Goal: Information Seeking & Learning: Find specific fact

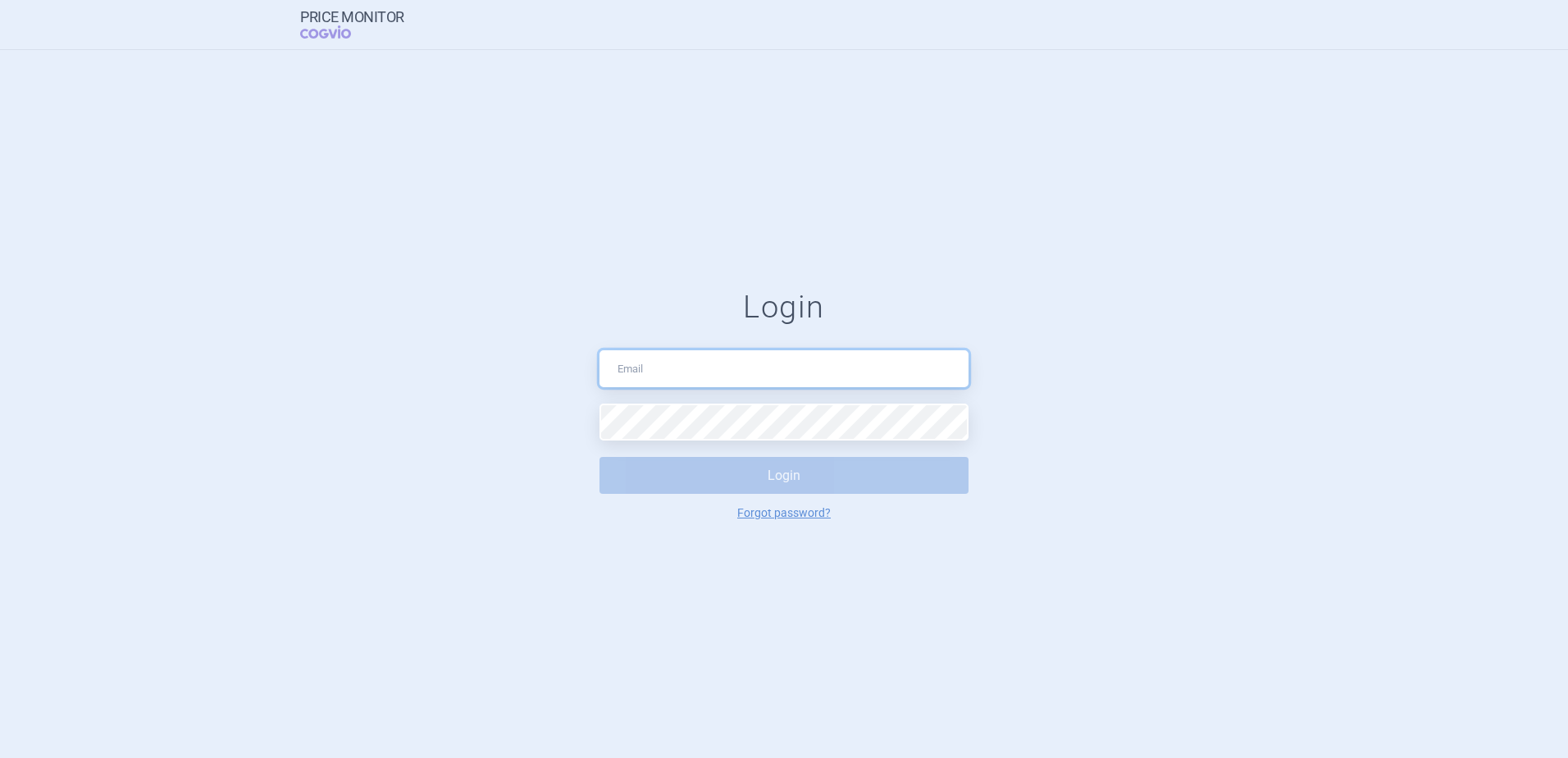
click at [686, 371] on input "text" at bounding box center [784, 369] width 369 height 37
type input "[PERSON_NAME][EMAIL_ADDRESS][PERSON_NAME][DOMAIN_NAME]"
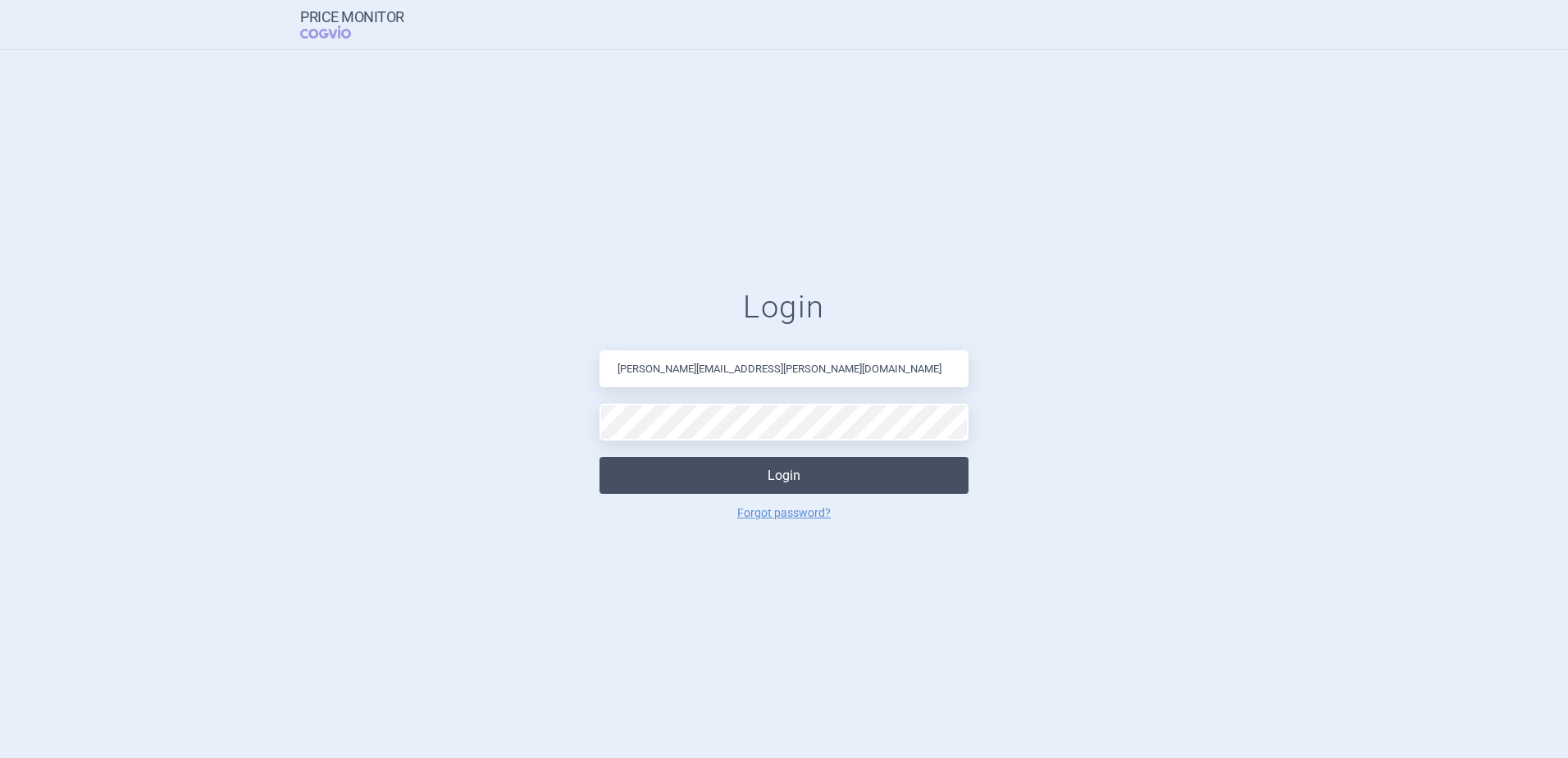
click at [696, 461] on button "Login" at bounding box center [784, 475] width 369 height 37
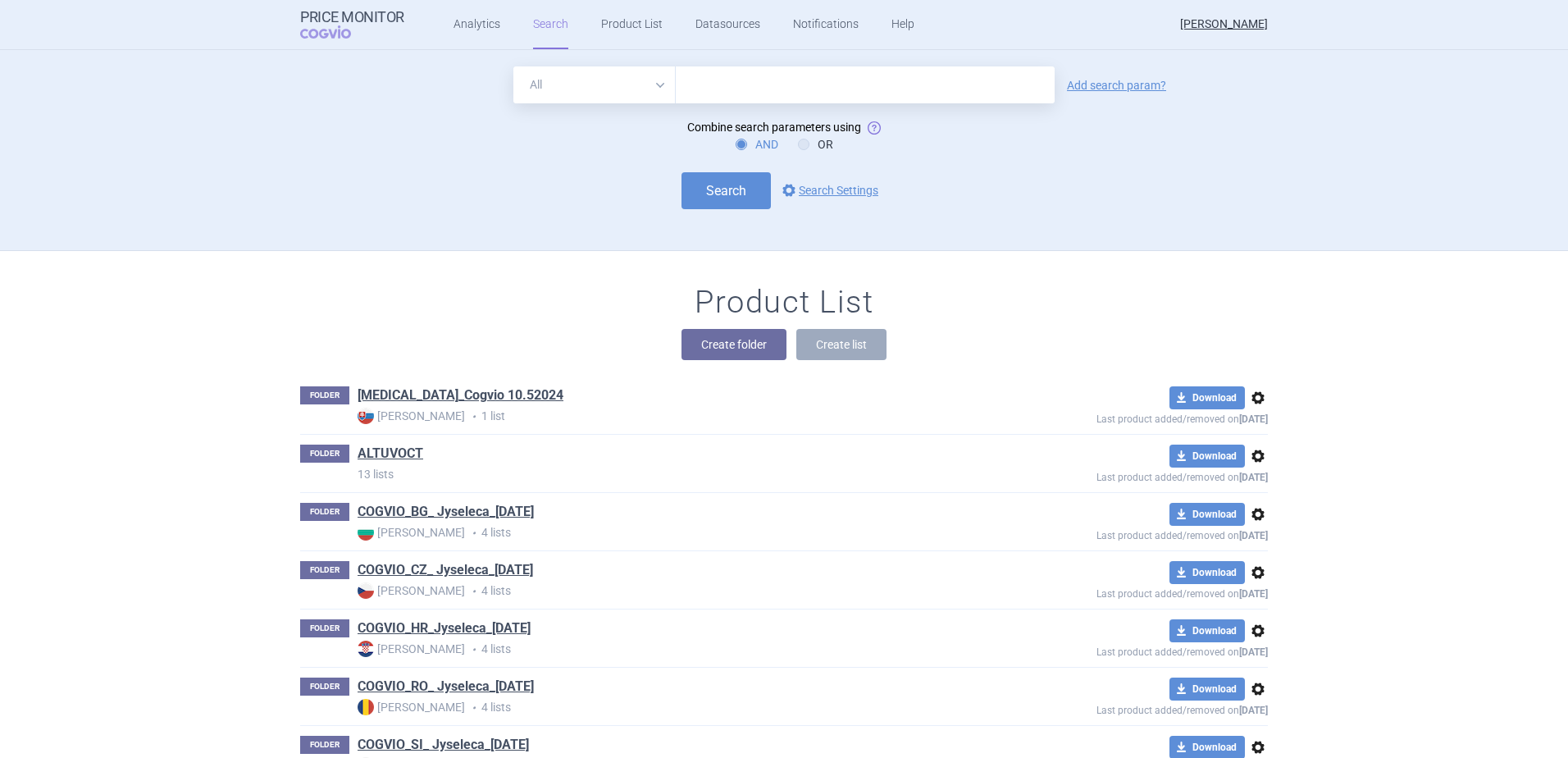
click at [758, 80] on input "text" at bounding box center [864, 85] width 378 height 37
type input "ekulizumab"
click at [1086, 85] on link "Add search param?" at bounding box center [1116, 86] width 99 height 12
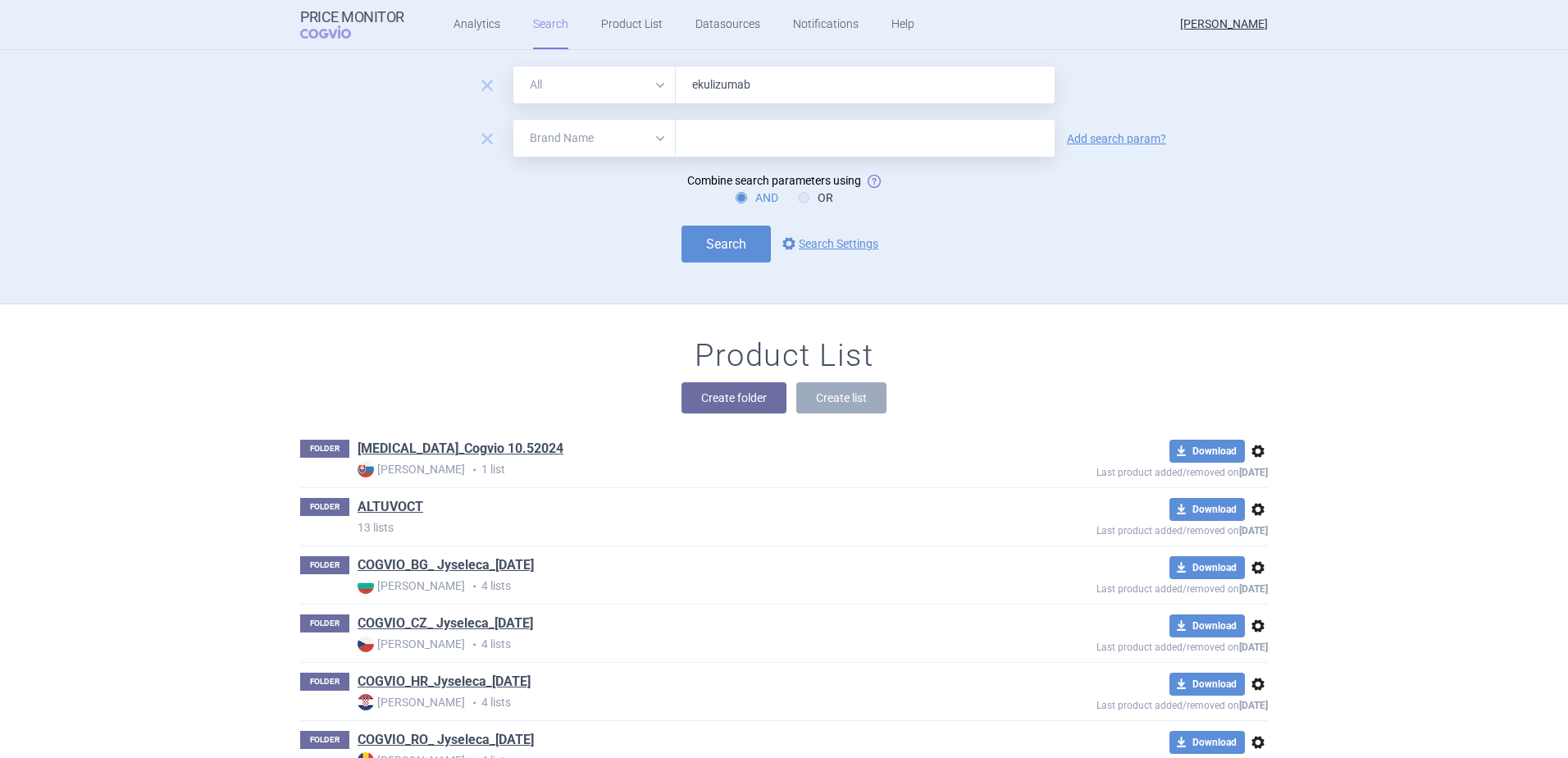
click at [648, 140] on select "All Brand Name ATC Company Active Substance Country Newer than" at bounding box center [594, 138] width 163 height 37
select select "country"
click at [513, 119] on select "All Brand Name ATC Company Active Substance Country Newer than" at bounding box center [594, 138] width 163 height 37
click at [687, 133] on input "text" at bounding box center [865, 138] width 362 height 21
type input "[DEMOGRAPHIC_DATA]"
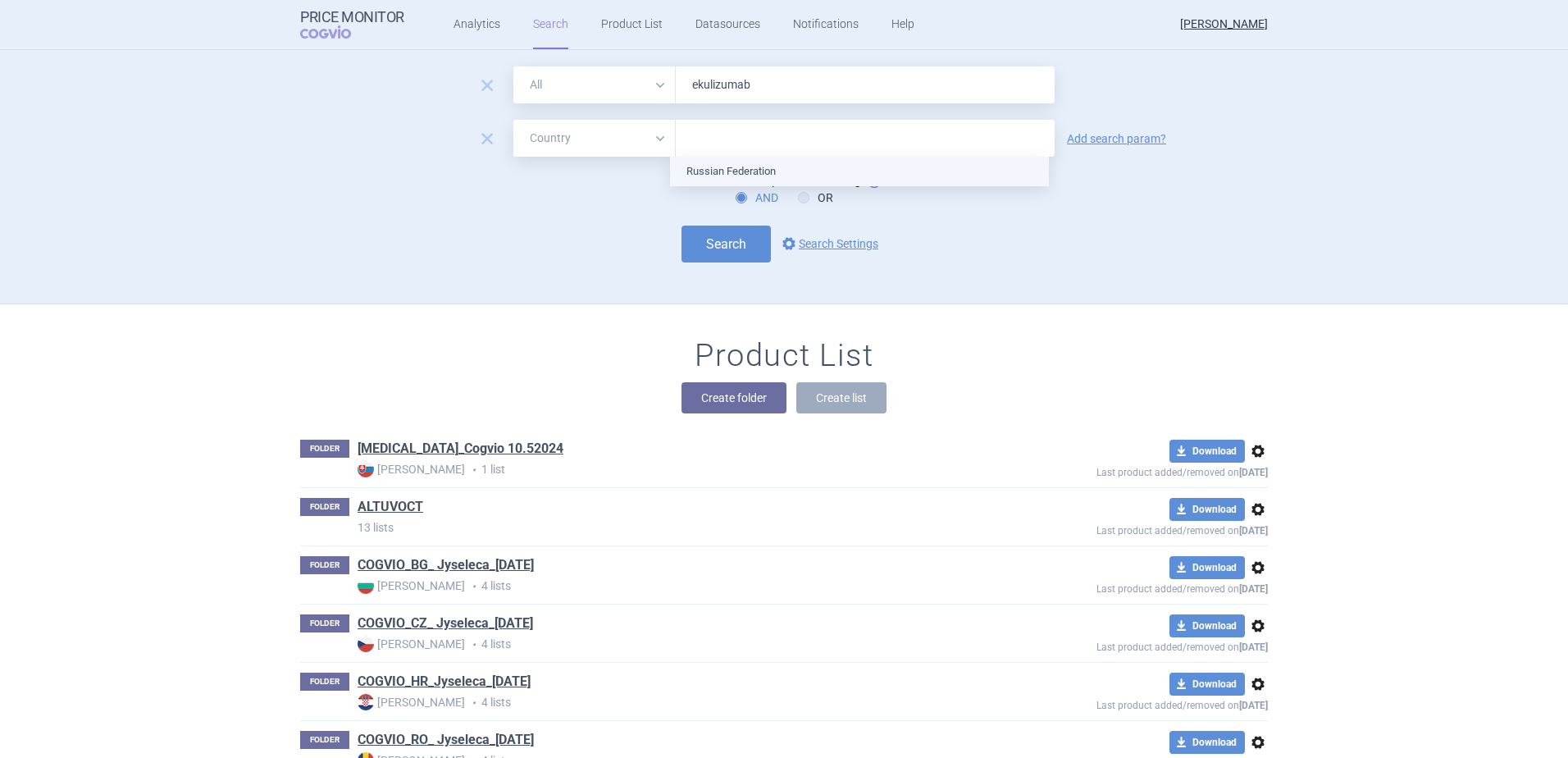
click at [715, 170] on ul "Russian Federation" at bounding box center [859, 171] width 378 height 30
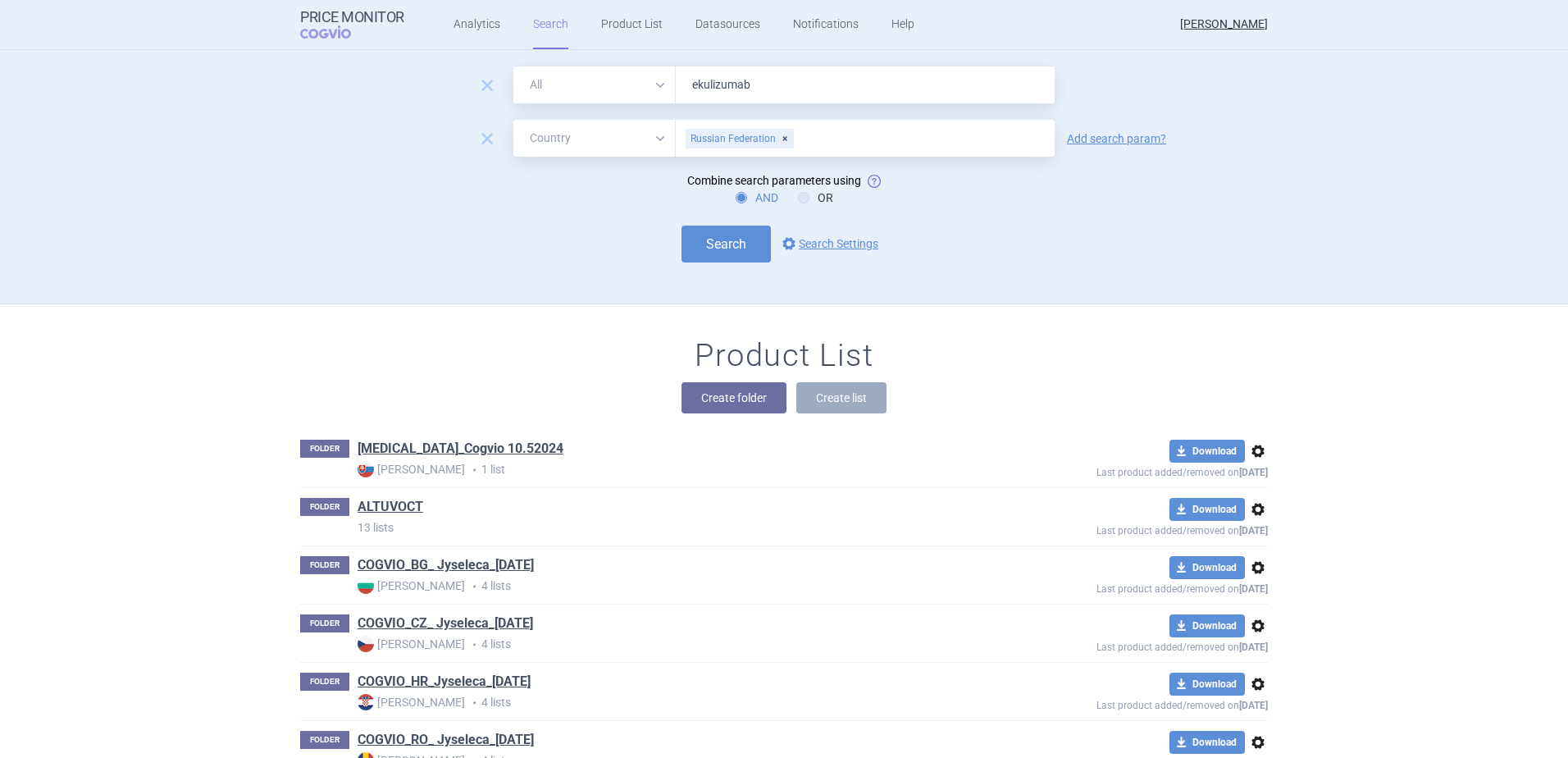
drag, startPoint x: 1153, startPoint y: 205, endPoint x: 848, endPoint y: 270, distance: 311.8
click at [1152, 205] on div "AND OR" at bounding box center [783, 197] width 968 height 16
click at [728, 241] on button "Search" at bounding box center [726, 244] width 90 height 37
select select "country"
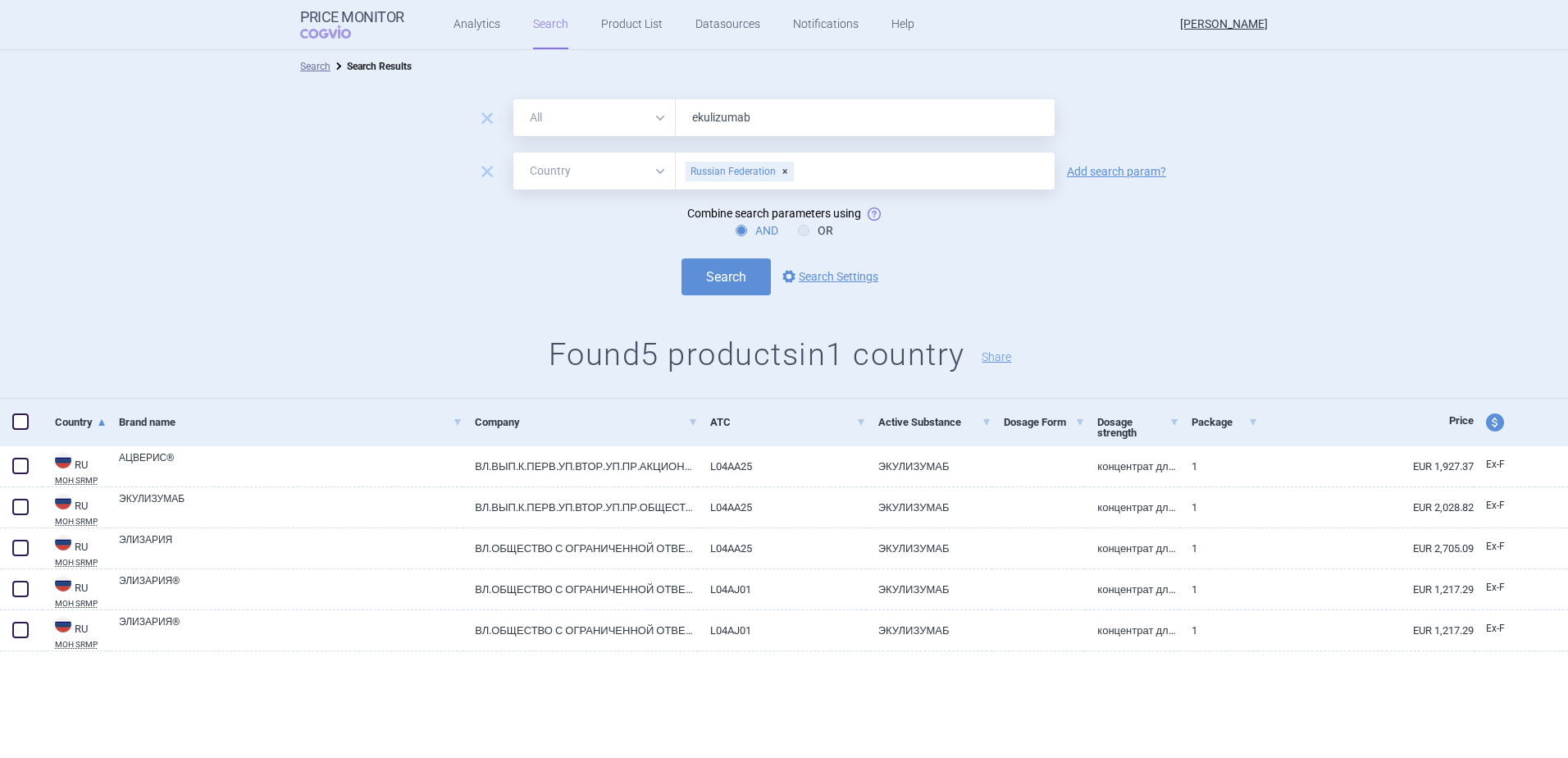
click at [1490, 419] on span "price and currency" at bounding box center [1494, 422] width 18 height 18
select select "ex-factory"
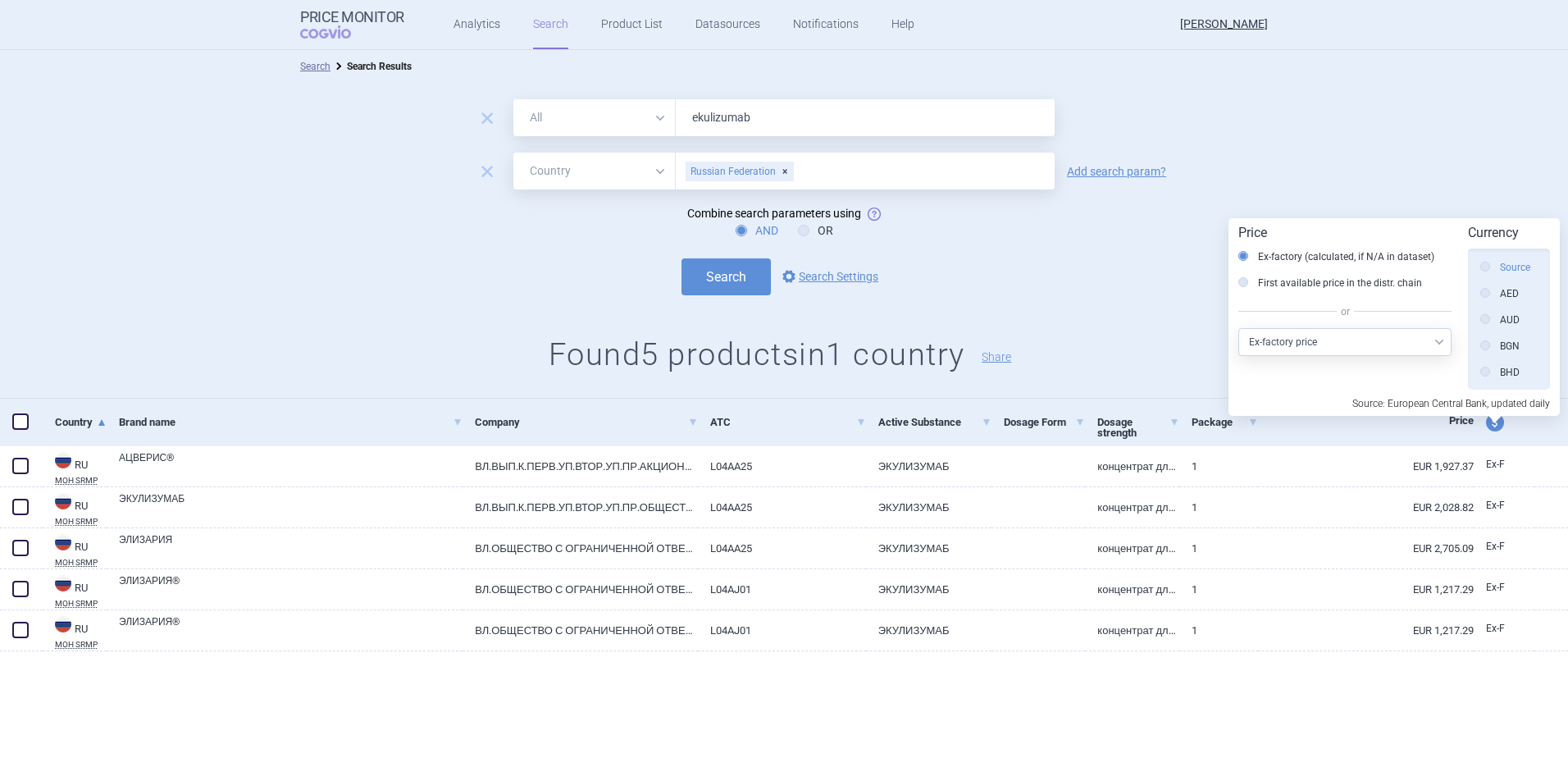
click at [1486, 267] on icon at bounding box center [1485, 267] width 10 height 10
click at [1486, 267] on input "Source" at bounding box center [1488, 268] width 16 height 16
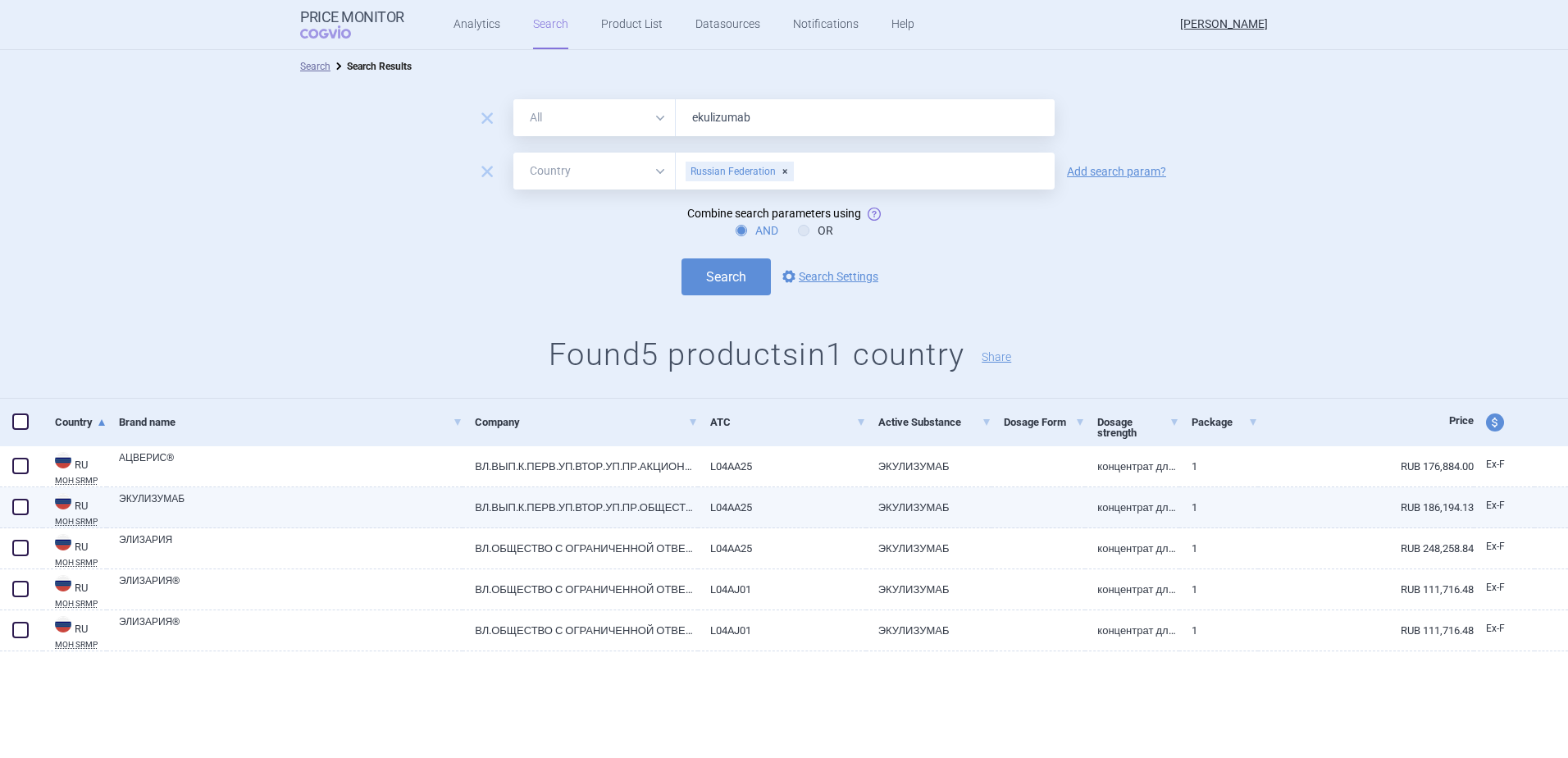
click at [1432, 502] on link "RUB 186,194.13" at bounding box center [1366, 506] width 216 height 40
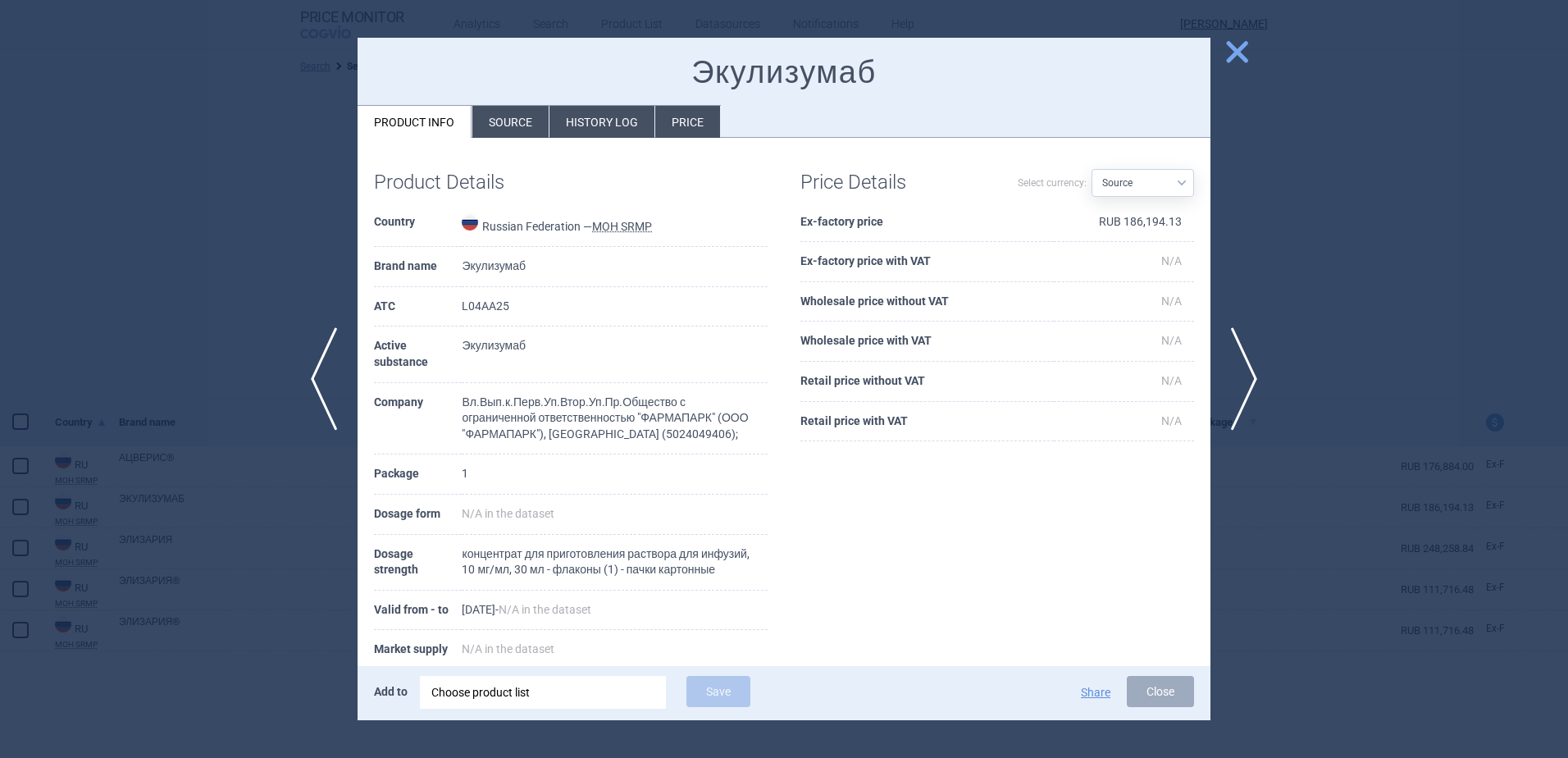
click at [1236, 53] on span "close" at bounding box center [1237, 53] width 29 height 29
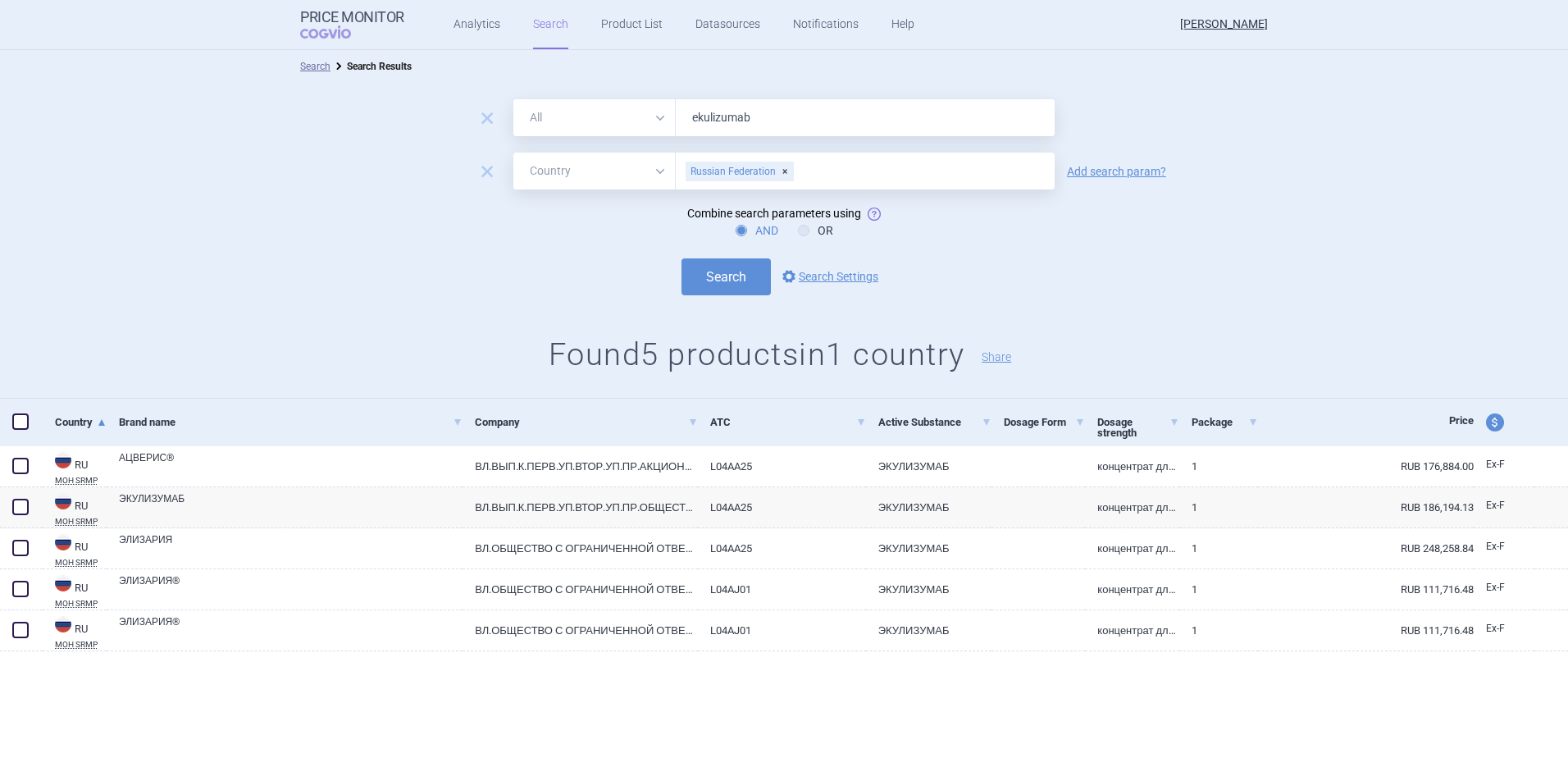
click at [781, 119] on input "ekulizumab" at bounding box center [864, 118] width 378 height 37
drag, startPoint x: 780, startPoint y: 117, endPoint x: 688, endPoint y: 112, distance: 92.1
click at [688, 112] on input "ekulizumab" at bounding box center [864, 118] width 378 height 37
click at [733, 270] on button "Search" at bounding box center [726, 277] width 90 height 37
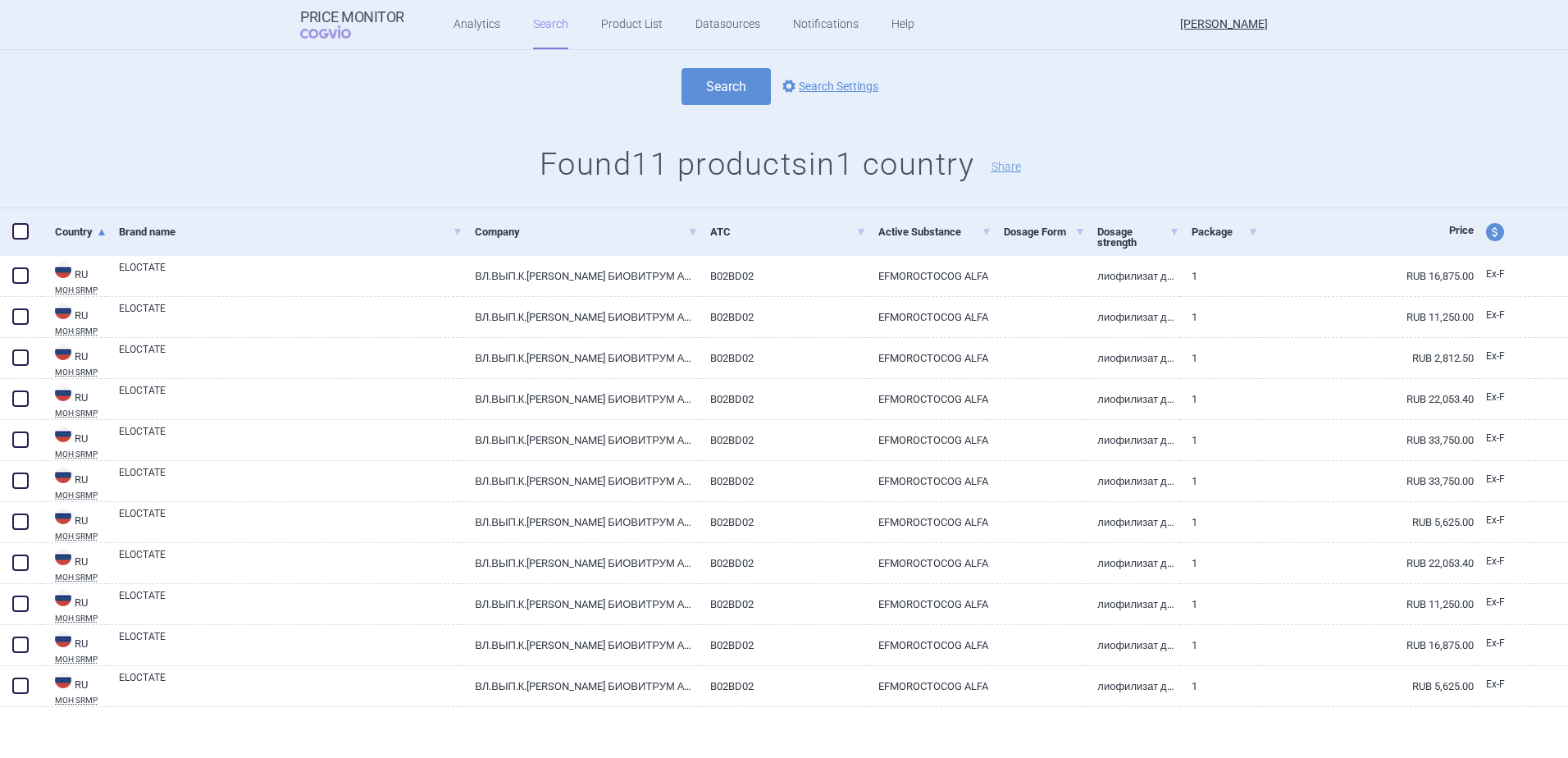
scroll to position [193, 0]
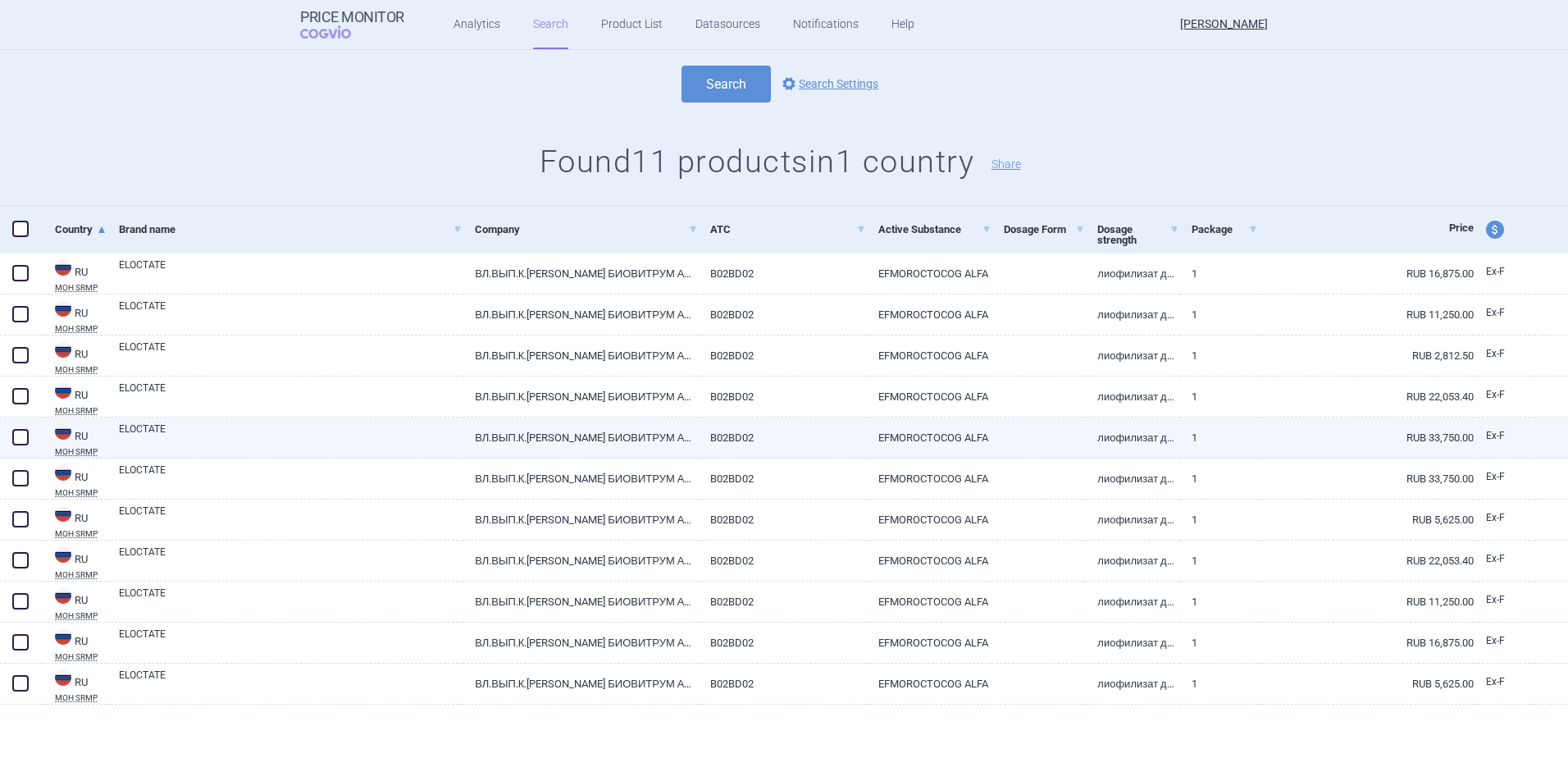
click at [626, 430] on link "ВЛ.ВЫП.К.[PERSON_NAME] БИОВИТРУМ АБ (ПАБЛ), [GEOGRAPHIC_DATA] (SE556329562401);…" at bounding box center [580, 437] width 235 height 40
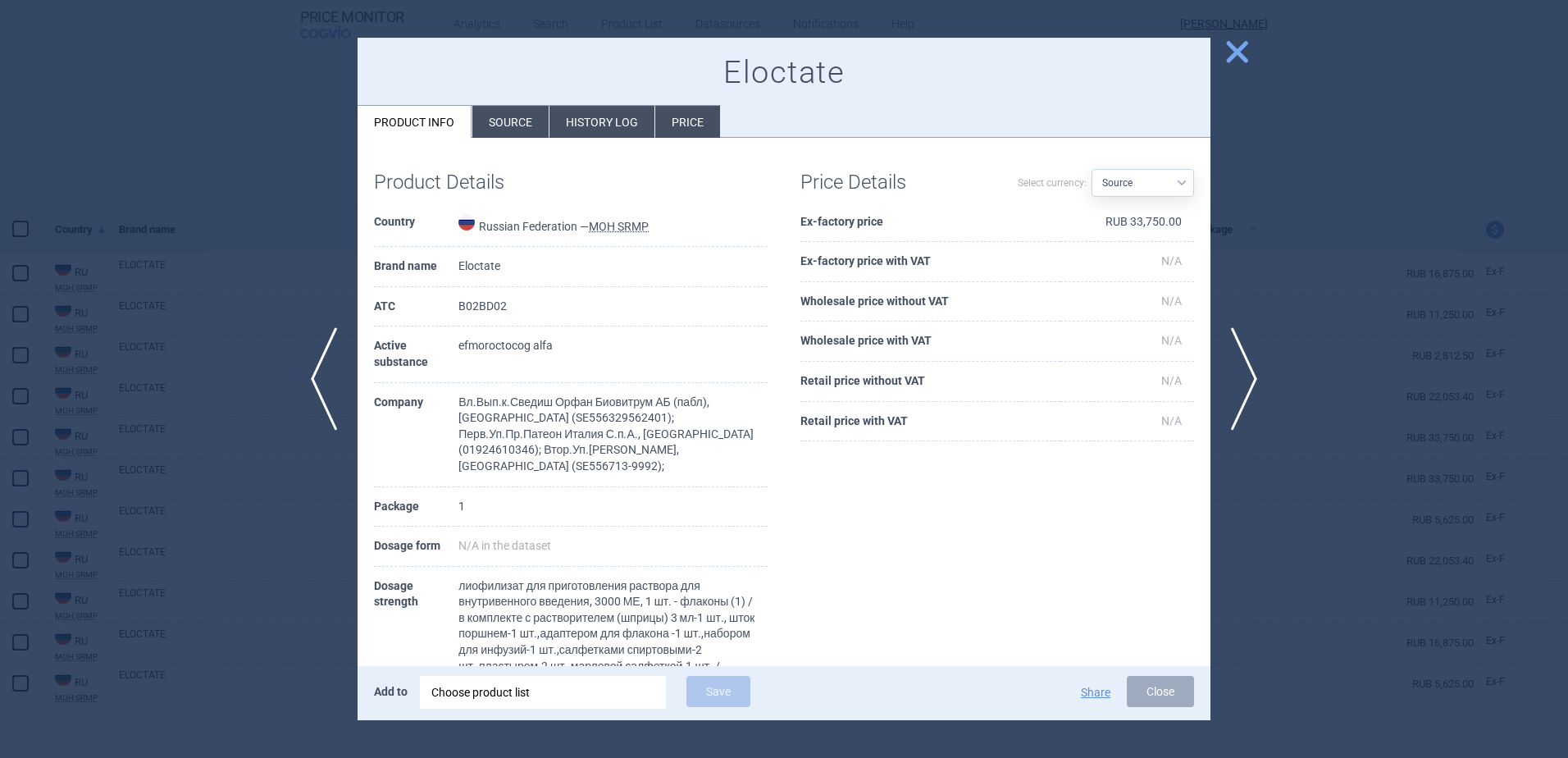
click at [1236, 51] on span "close" at bounding box center [1237, 53] width 29 height 29
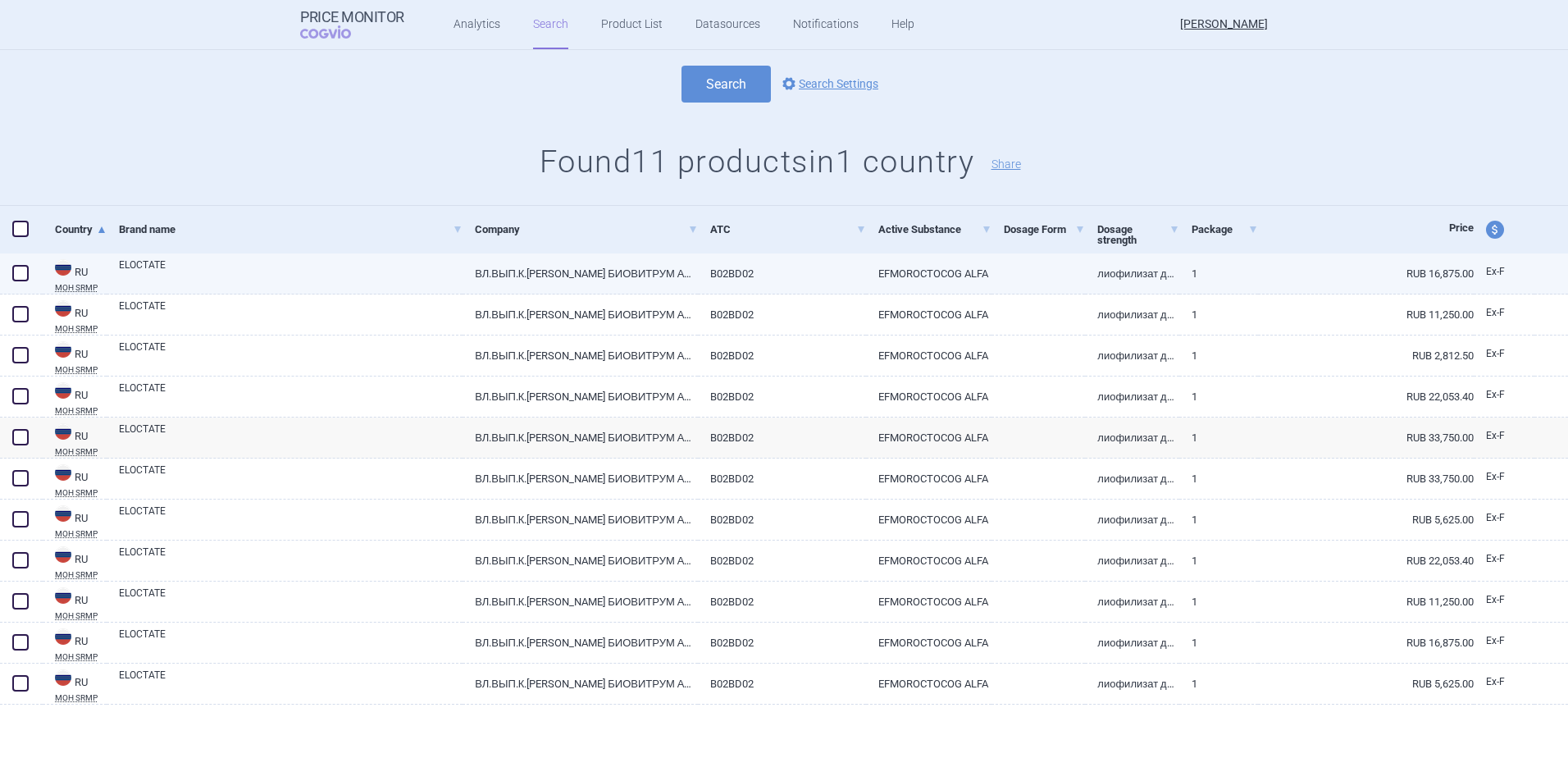
click at [638, 274] on link "ВЛ.ВЫП.К.[PERSON_NAME] БИОВИТРУМ АБ (ПАБЛ), [GEOGRAPHIC_DATA] (SE556329562401);…" at bounding box center [580, 273] width 235 height 40
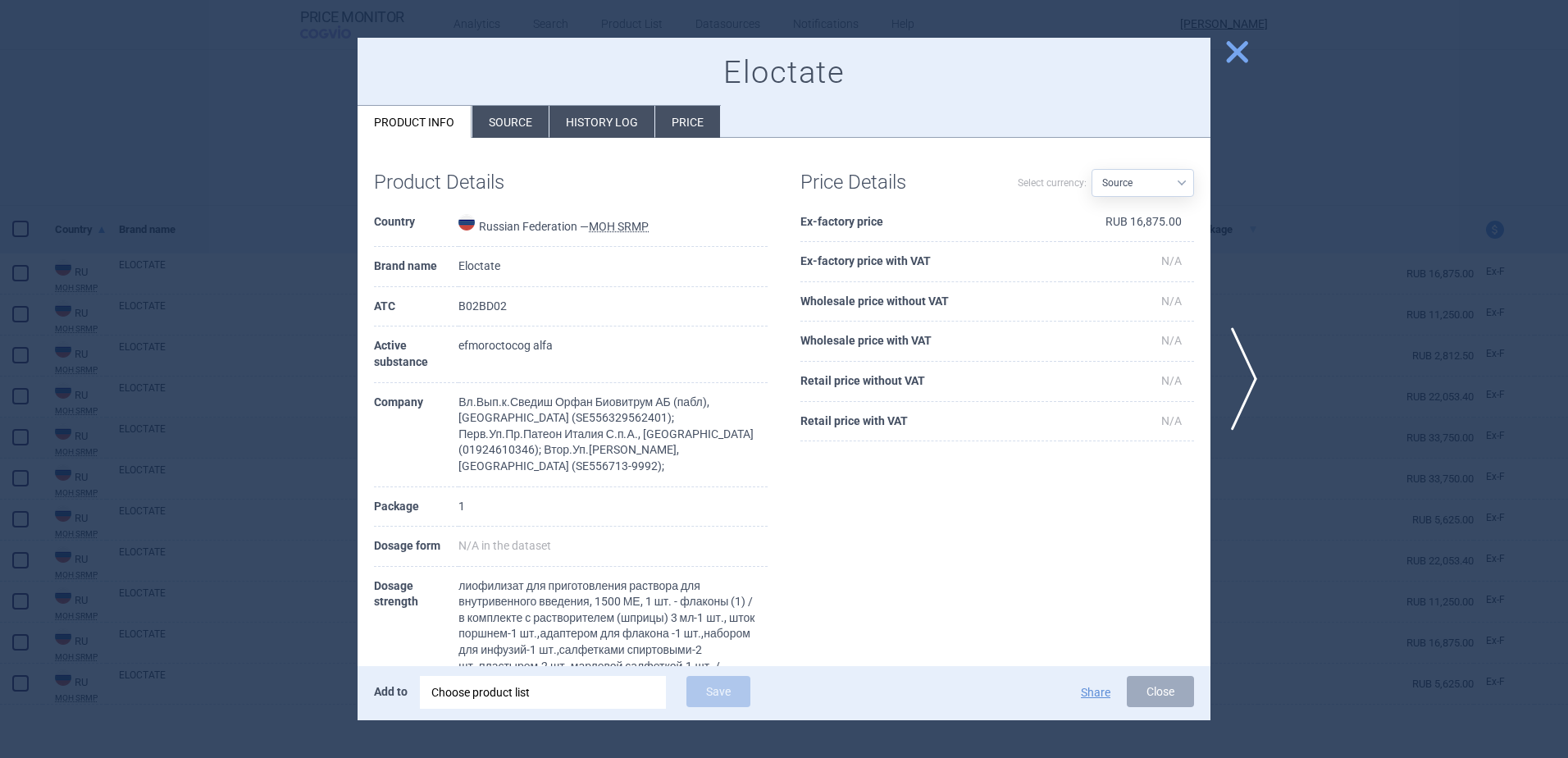
click at [1238, 49] on span "close" at bounding box center [1237, 53] width 29 height 29
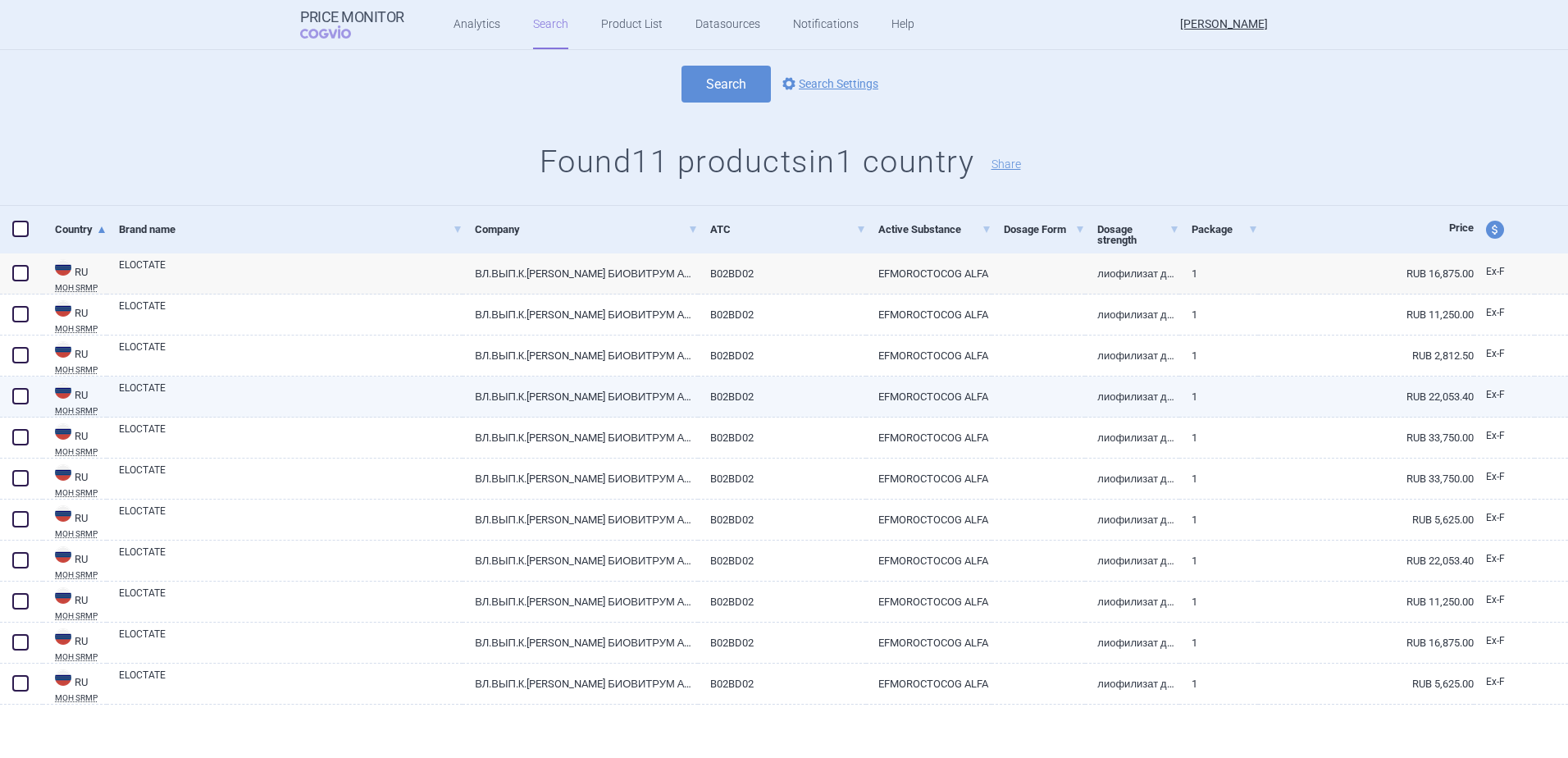
click at [1317, 396] on link "RUB 22,053.40" at bounding box center [1366, 396] width 216 height 40
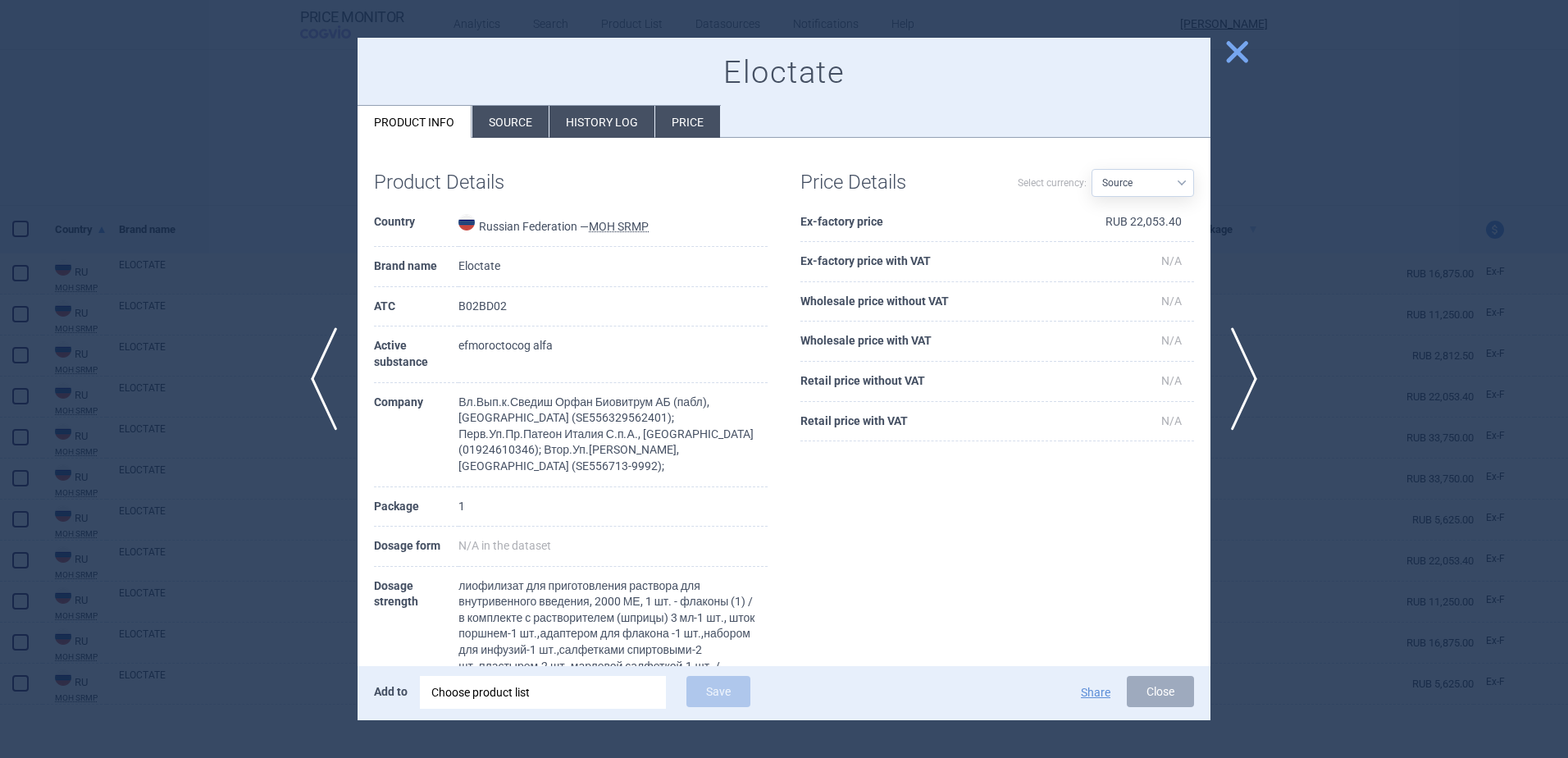
click at [1240, 47] on span "close" at bounding box center [1237, 53] width 29 height 29
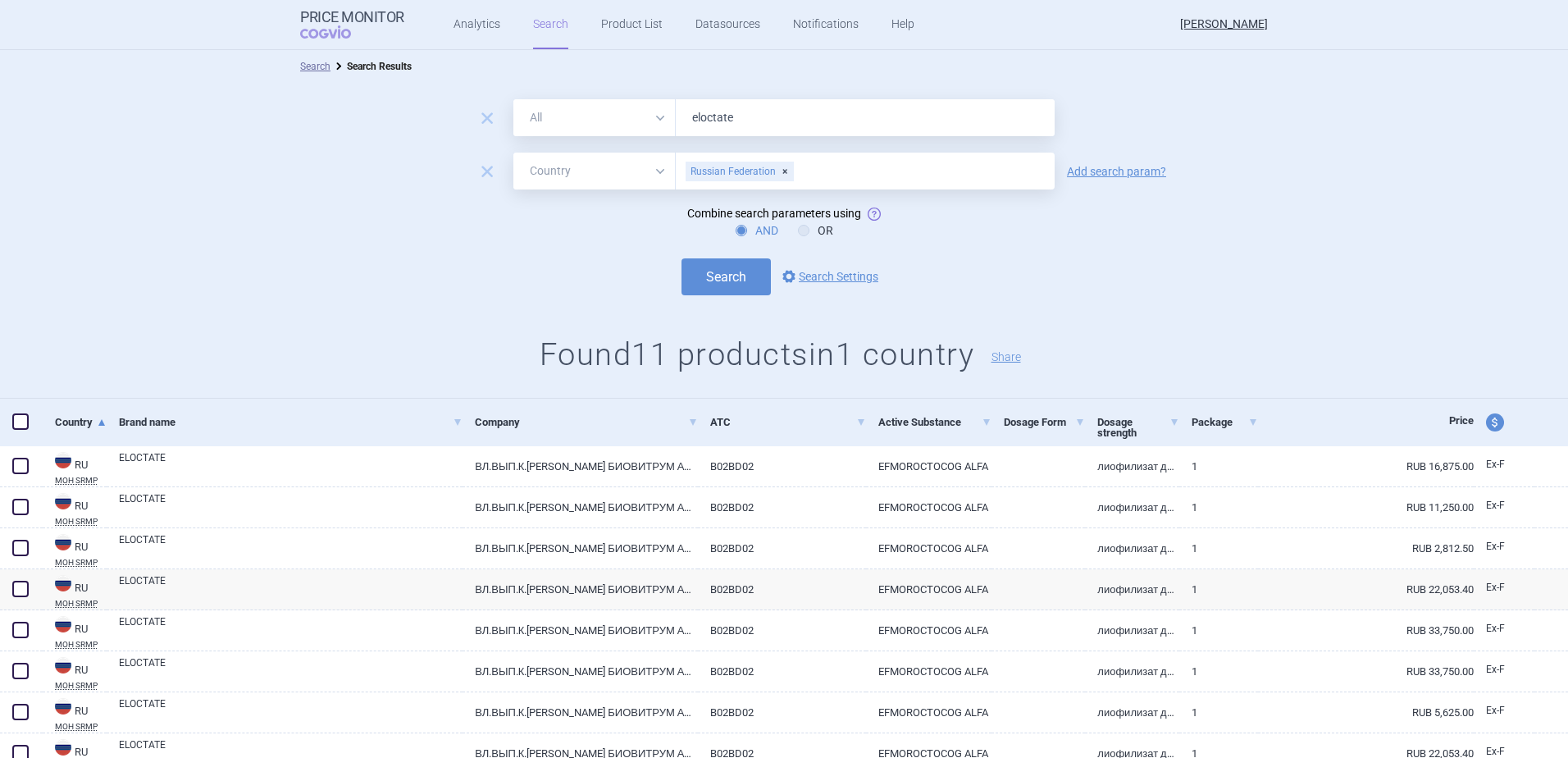
click at [487, 170] on span "remove" at bounding box center [487, 171] width 23 height 23
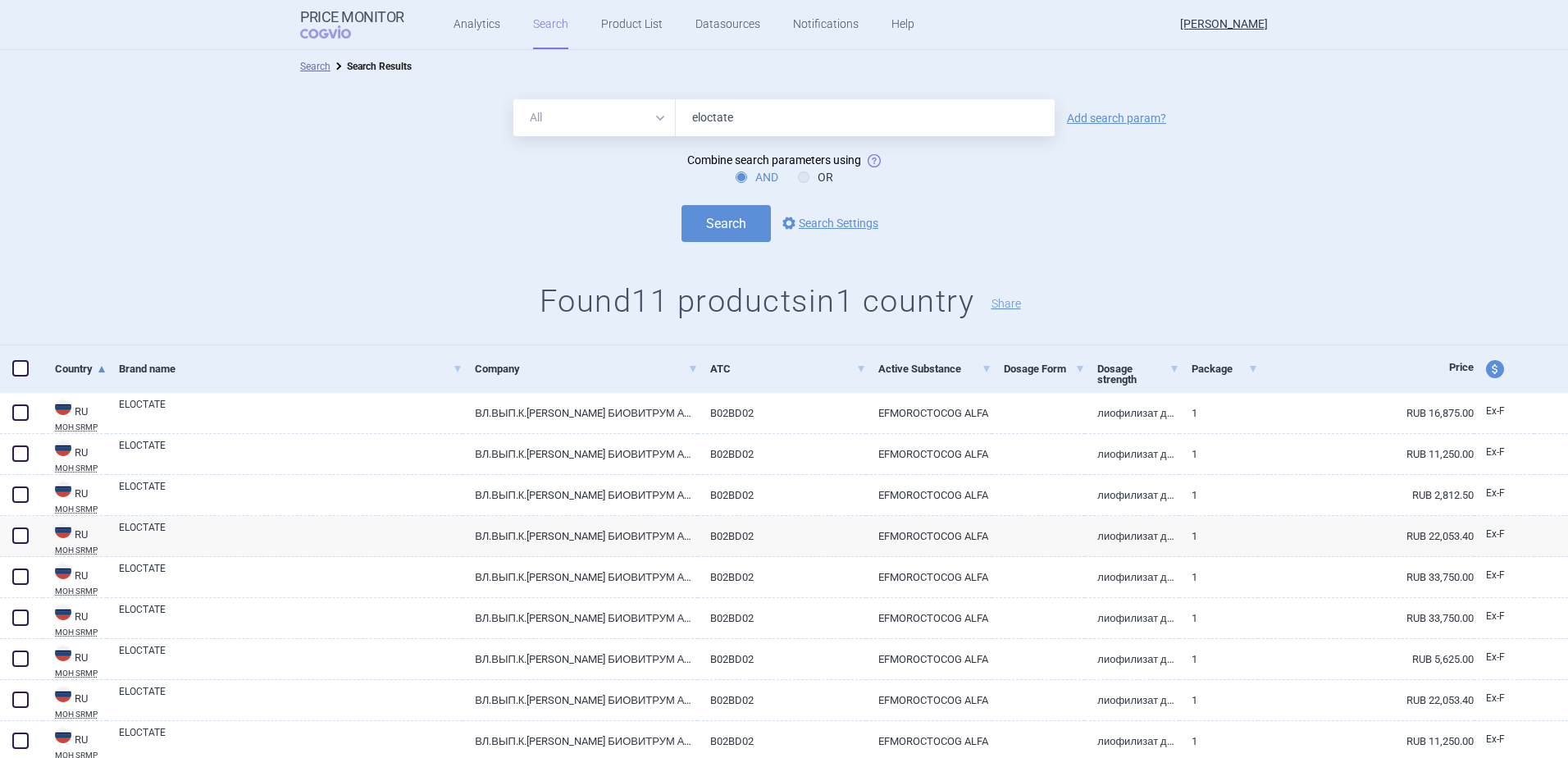
drag, startPoint x: 778, startPoint y: 121, endPoint x: 598, endPoint y: 119, distance: 180.0
click at [598, 119] on div "All Brand Name ATC Company Active Substance Country Newer than eloctate" at bounding box center [783, 118] width 541 height 37
type input "[MEDICAL_DATA]"
click at [724, 219] on button "Search" at bounding box center [726, 224] width 90 height 37
